Goal: Entertainment & Leisure: Consume media (video, audio)

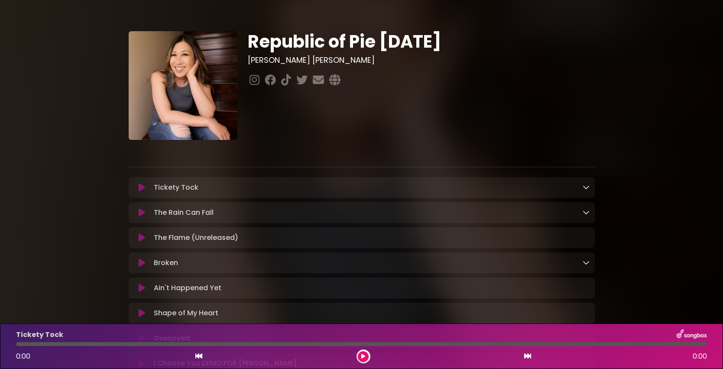
click at [142, 189] on icon at bounding box center [142, 187] width 7 height 9
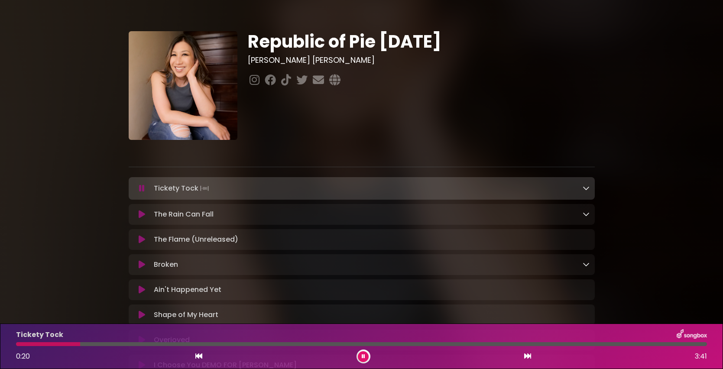
drag, startPoint x: 78, startPoint y: 344, endPoint x: 0, endPoint y: 348, distance: 78.6
click at [0, 348] on div "Tickety Tock 0:20 3:41" at bounding box center [361, 347] width 723 height 46
click at [364, 360] on button at bounding box center [363, 357] width 11 height 11
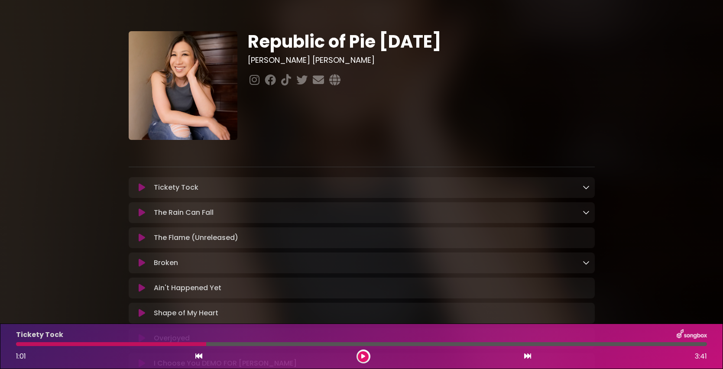
click at [184, 345] on div at bounding box center [111, 344] width 190 height 4
click at [181, 343] on div at bounding box center [111, 344] width 190 height 4
drag, startPoint x: 180, startPoint y: 344, endPoint x: 141, endPoint y: 344, distance: 39.4
click at [136, 344] on div at bounding box center [111, 344] width 190 height 4
drag, startPoint x: 208, startPoint y: 345, endPoint x: 110, endPoint y: 350, distance: 97.7
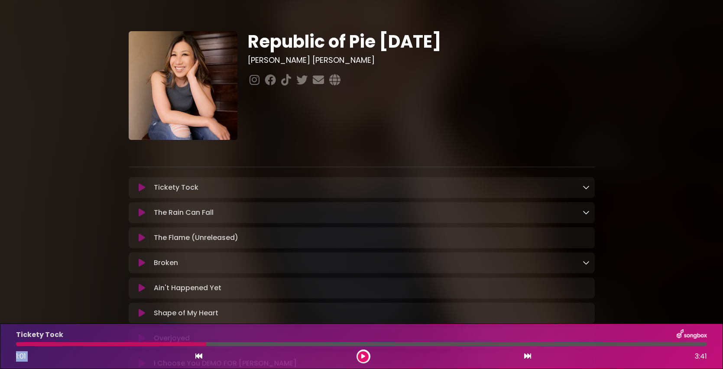
click at [111, 349] on div "Tickety Tock 1:01 3:41" at bounding box center [362, 346] width 702 height 34
drag, startPoint x: 205, startPoint y: 345, endPoint x: 110, endPoint y: 345, distance: 95.4
click at [110, 345] on div at bounding box center [111, 344] width 190 height 4
click at [60, 346] on div "Tickety Tock 1:01 3:41" at bounding box center [362, 346] width 702 height 34
click at [200, 358] on icon at bounding box center [198, 356] width 7 height 7
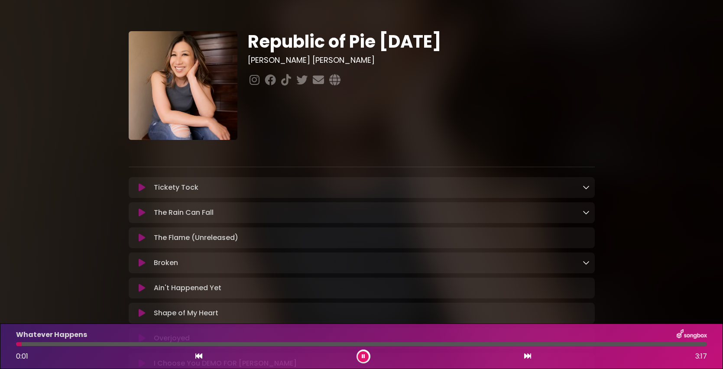
click at [143, 191] on icon at bounding box center [142, 187] width 7 height 9
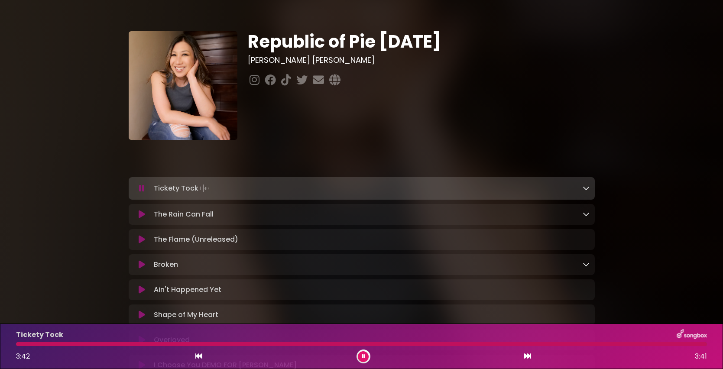
click at [209, 355] on div "3:42 3:41" at bounding box center [362, 357] width 702 height 14
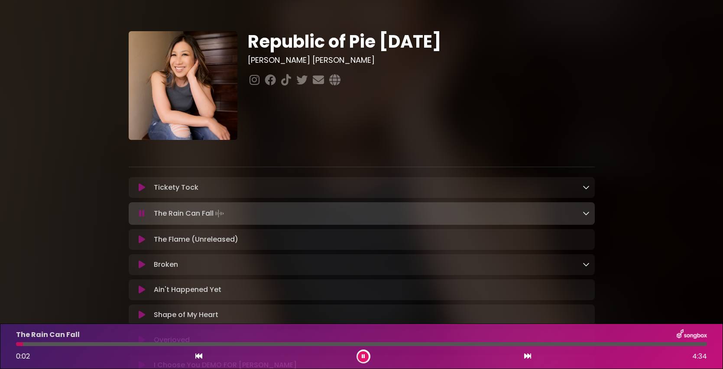
click at [205, 189] on div "Tickety Tock Loading Track..." at bounding box center [369, 187] width 439 height 10
click at [140, 189] on icon at bounding box center [142, 187] width 7 height 9
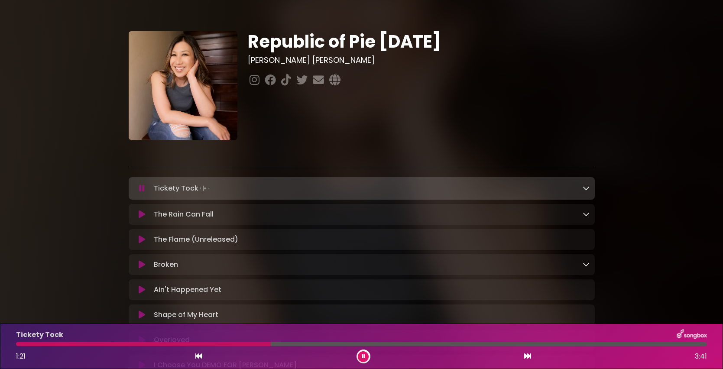
click at [262, 342] on div "Tickety Tock 1:21 3:41" at bounding box center [362, 346] width 702 height 34
drag, startPoint x: 262, startPoint y: 345, endPoint x: 244, endPoint y: 347, distance: 18.3
click at [244, 345] on div at bounding box center [361, 344] width 691 height 4
drag, startPoint x: 269, startPoint y: 347, endPoint x: 253, endPoint y: 346, distance: 16.0
click at [253, 346] on div "Tickety Tock 1:23 3:41" at bounding box center [362, 346] width 702 height 34
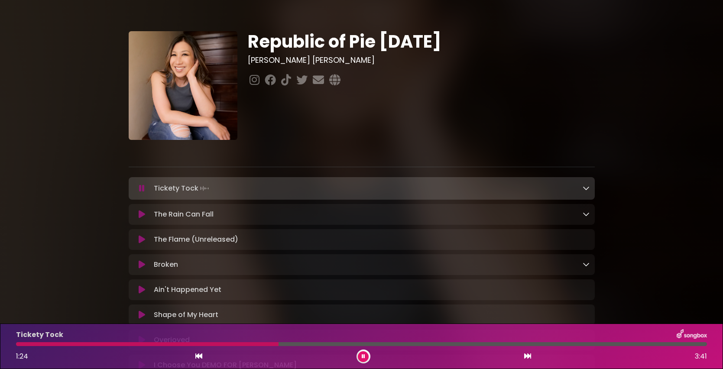
click at [253, 346] on div "Tickety Tock 1:24 3:41" at bounding box center [362, 346] width 702 height 34
drag, startPoint x: 259, startPoint y: 345, endPoint x: 247, endPoint y: 345, distance: 11.3
click at [247, 345] on div at bounding box center [132, 344] width 232 height 4
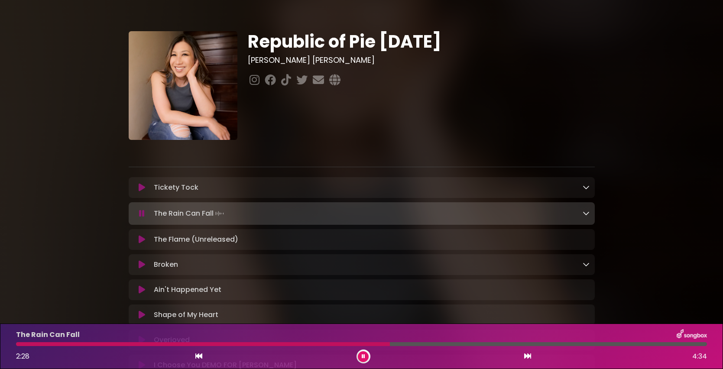
click at [366, 358] on button at bounding box center [363, 357] width 11 height 11
